Goal: Transaction & Acquisition: Purchase product/service

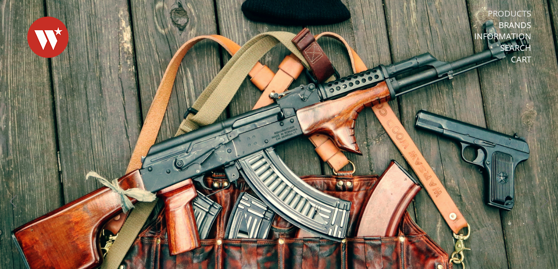
click at [515, 13] on link "Products" at bounding box center [509, 13] width 43 height 11
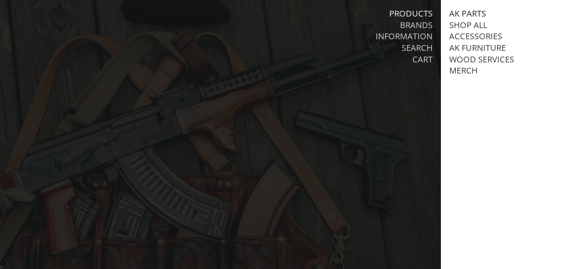
click at [470, 14] on link "AK Parts" at bounding box center [467, 13] width 37 height 11
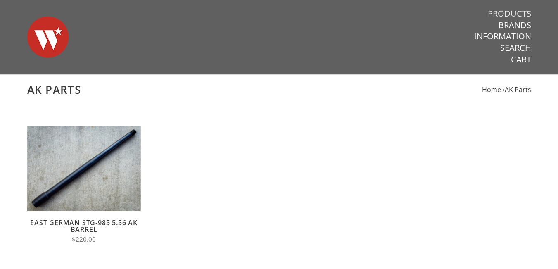
click at [507, 10] on link "Products" at bounding box center [509, 13] width 43 height 11
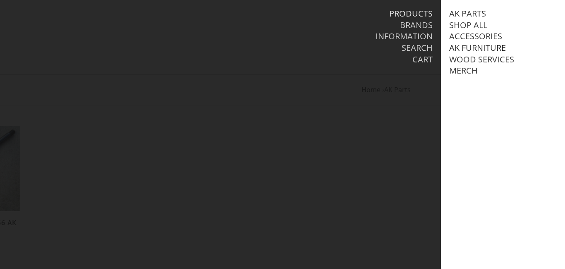
click at [485, 48] on link "AK Furniture" at bounding box center [477, 48] width 57 height 11
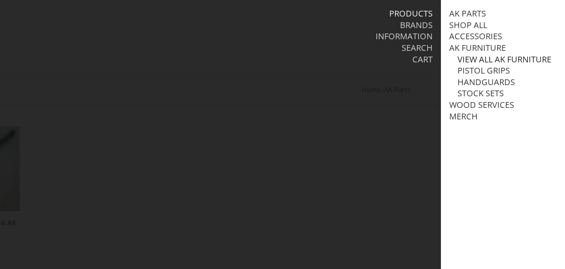
click at [487, 54] on link "View all AK Furniture" at bounding box center [504, 59] width 94 height 11
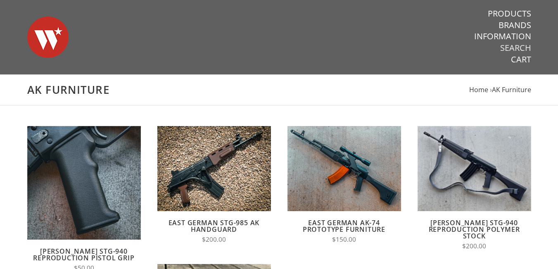
click at [525, 47] on link "Search" at bounding box center [516, 48] width 31 height 11
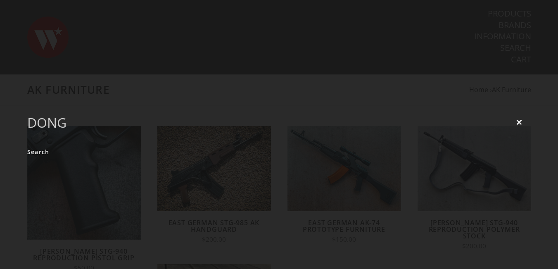
type input "dong"
click at [27, 144] on input "Search" at bounding box center [38, 152] width 22 height 16
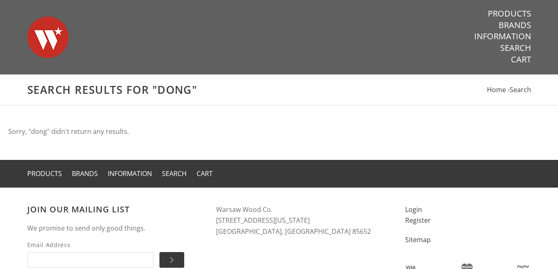
click at [48, 45] on img at bounding box center [47, 37] width 41 height 58
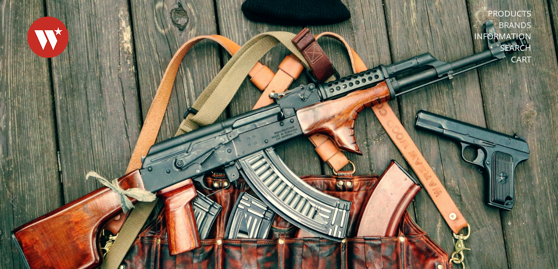
click at [519, 24] on link "Brands" at bounding box center [515, 25] width 33 height 11
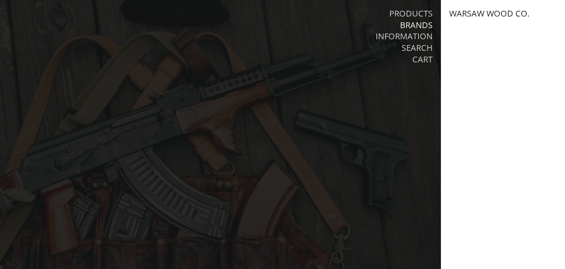
click at [513, 12] on link "Warsaw Wood Co." at bounding box center [489, 13] width 80 height 11
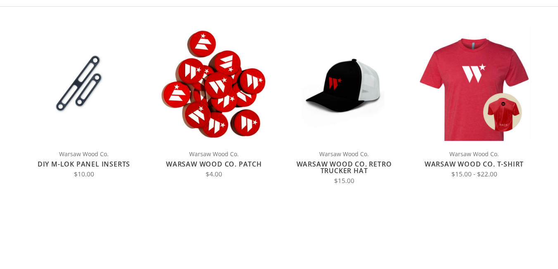
scroll to position [98, 0]
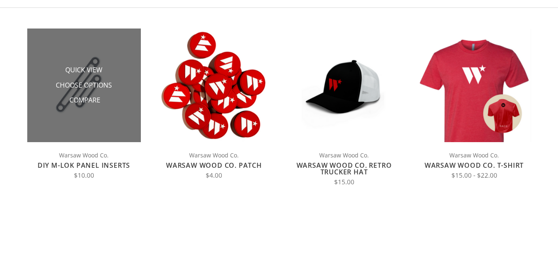
click at [124, 115] on img at bounding box center [84, 86] width 114 height 114
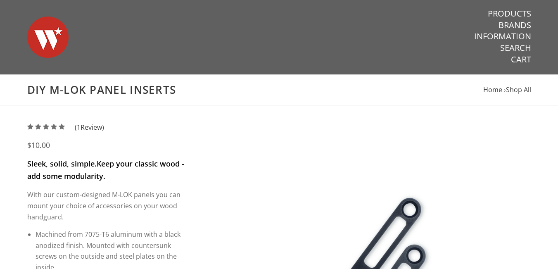
drag, startPoint x: 564, startPoint y: 113, endPoint x: 558, endPoint y: 56, distance: 57.4
click at [558, 56] on header "Warsaw Wood Co. Products Brands Information Search Cart" at bounding box center [279, 37] width 558 height 74
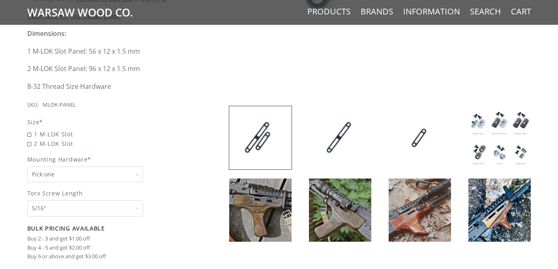
scroll to position [375, 0]
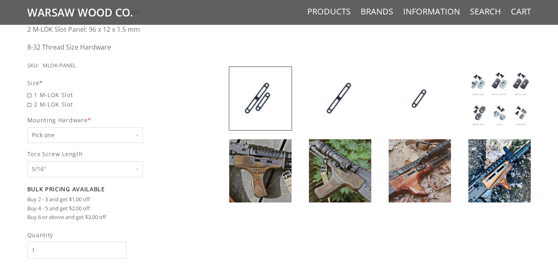
click at [345, 155] on img at bounding box center [340, 170] width 62 height 63
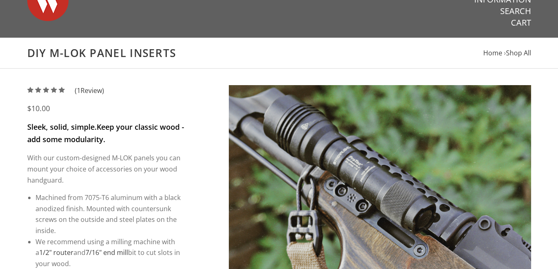
scroll to position [48, 0]
